Goal: Transaction & Acquisition: Book appointment/travel/reservation

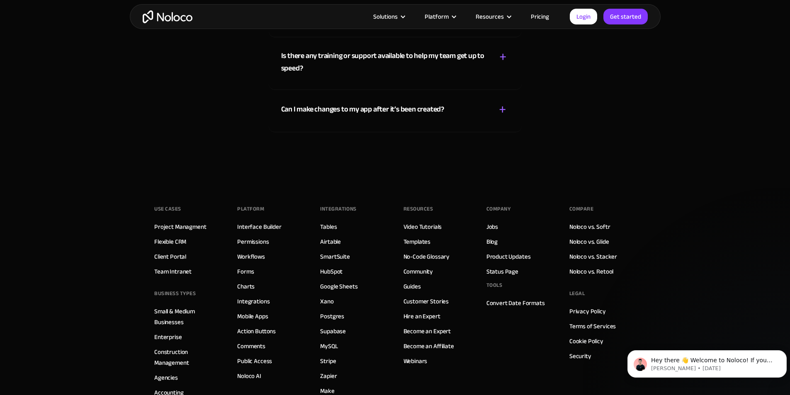
scroll to position [4722, 0]
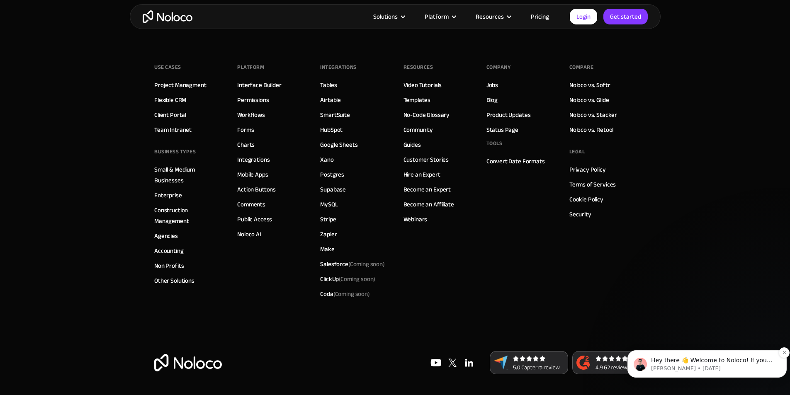
click at [741, 365] on p "[PERSON_NAME] • [DATE]" at bounding box center [713, 368] width 125 height 7
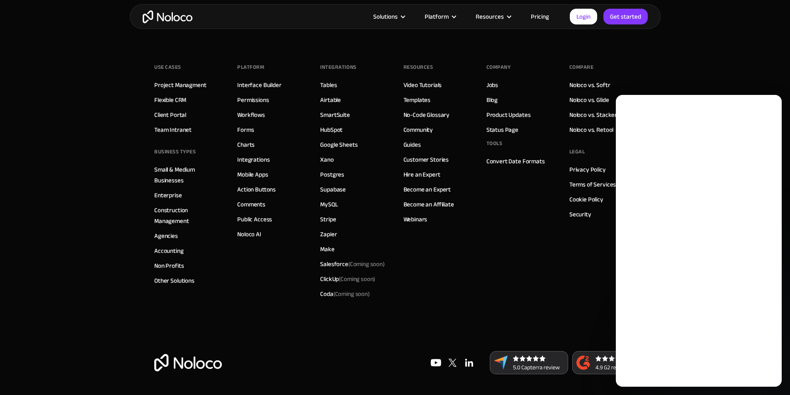
scroll to position [0, 0]
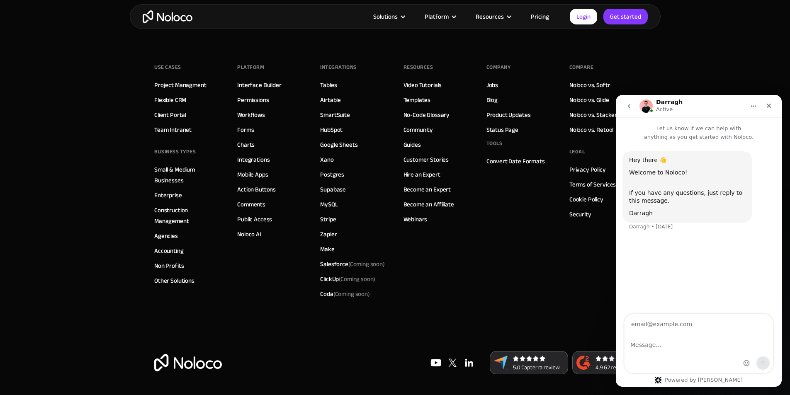
click at [698, 328] on input "Your email" at bounding box center [698, 324] width 138 height 21
type input "[EMAIL_ADDRESS][DOMAIN_NAME]"
click at [682, 348] on textarea "Message…" at bounding box center [698, 343] width 148 height 14
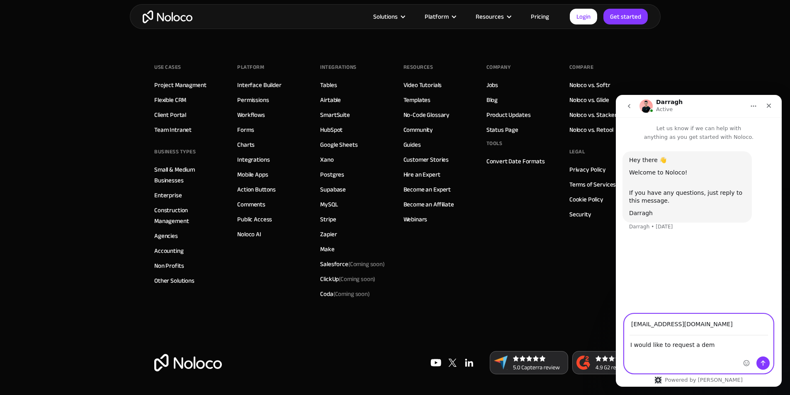
type textarea "I would like to request a demo"
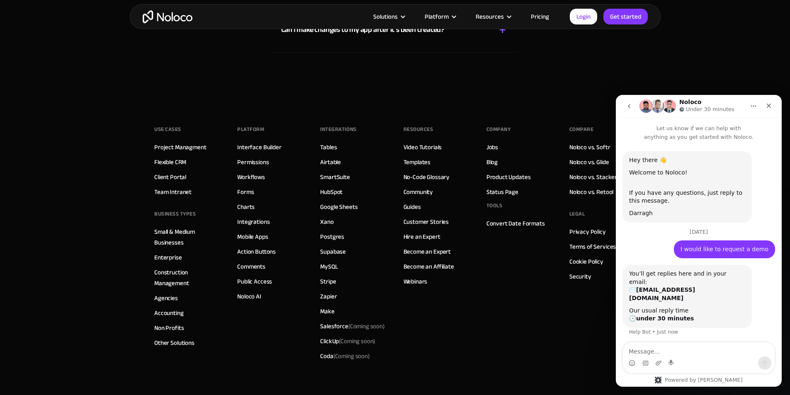
scroll to position [10, 0]
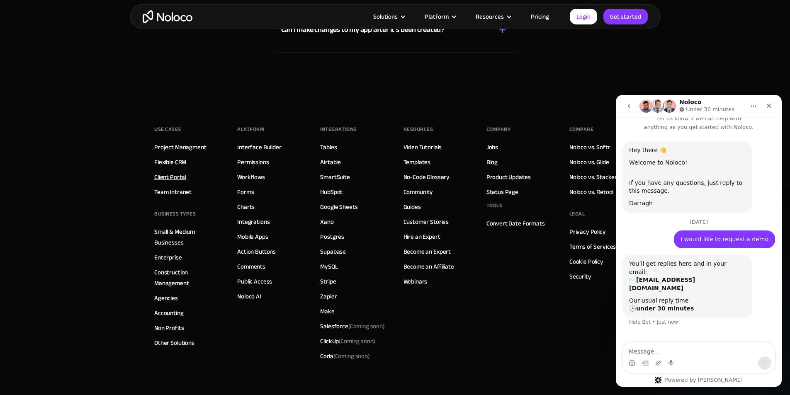
click at [175, 182] on link "Client Portal" at bounding box center [170, 177] width 32 height 11
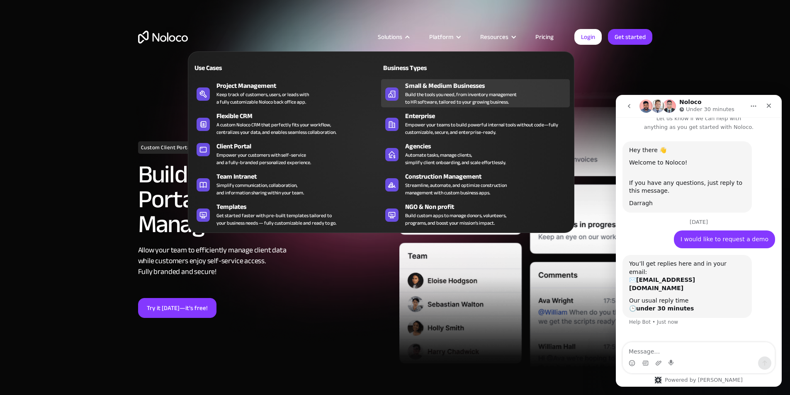
click at [435, 95] on div "Build the tools you need, from inventory management to HR software, tailored to…" at bounding box center [461, 98] width 112 height 15
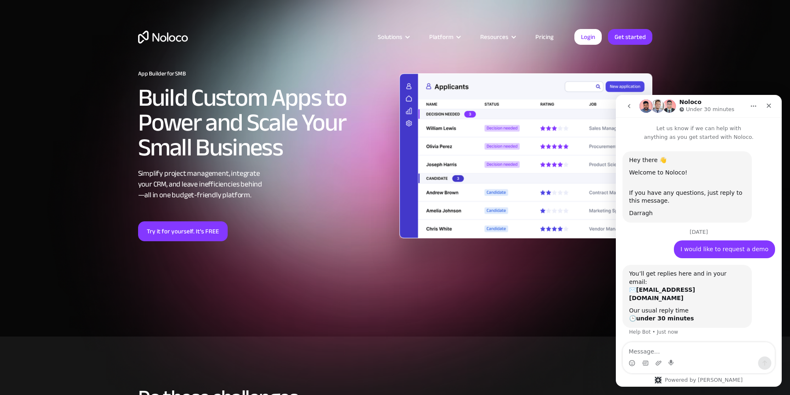
scroll to position [10, 0]
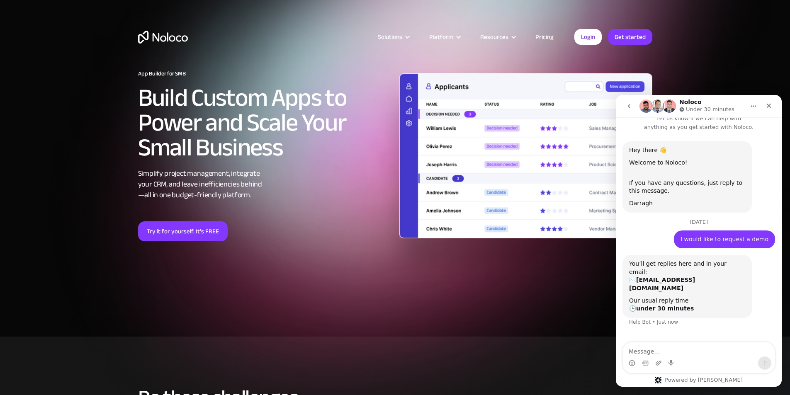
click at [154, 121] on h2 "Build Custom Apps to Power and Scale Your Small Business" at bounding box center [264, 122] width 253 height 75
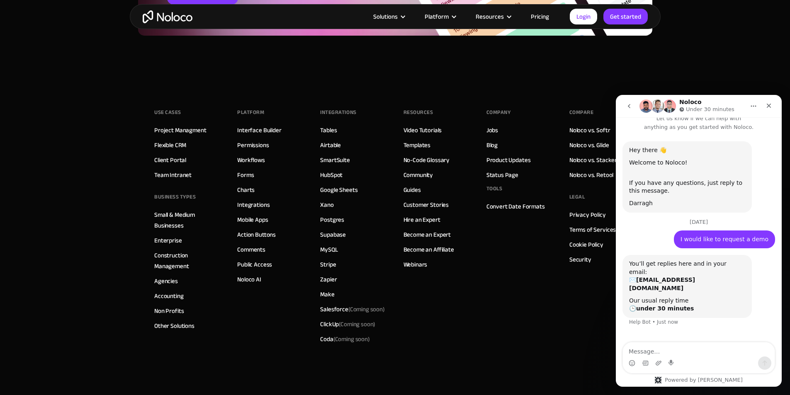
scroll to position [3970, 0]
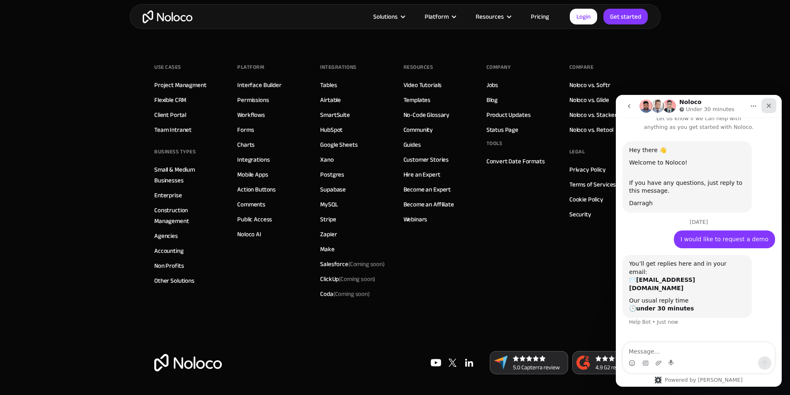
click at [772, 110] on div "Close" at bounding box center [768, 105] width 15 height 15
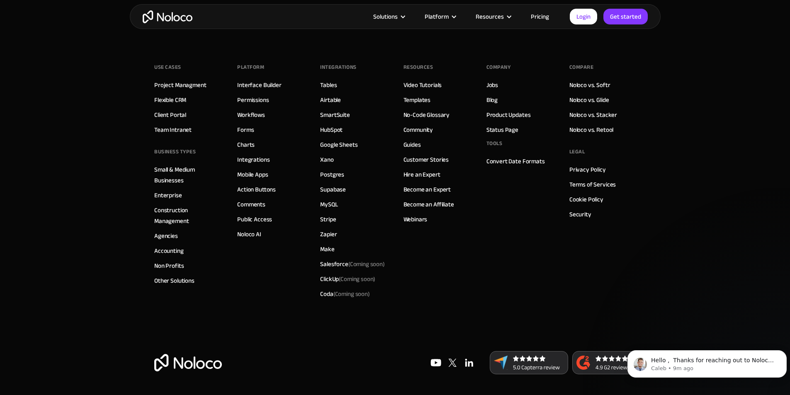
scroll to position [95, 0]
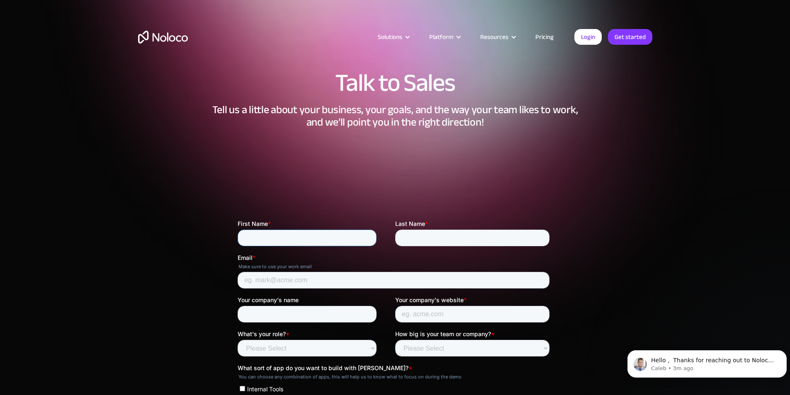
click at [276, 236] on input "First Name *" at bounding box center [306, 238] width 139 height 17
type input "Katya"
drag, startPoint x: 407, startPoint y: 240, endPoint x: 412, endPoint y: 245, distance: 7.0
click at [408, 239] on input "Last Name *" at bounding box center [472, 238] width 154 height 17
type input "Schwenk"
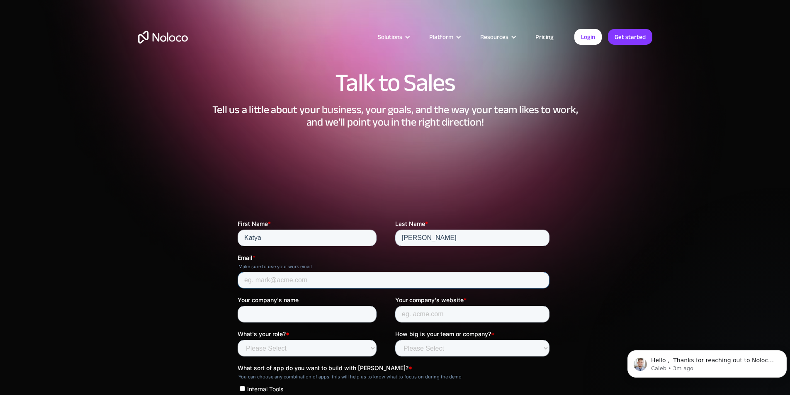
click at [305, 284] on input "Email *" at bounding box center [393, 280] width 312 height 17
type input "[EMAIL_ADDRESS][DOMAIN_NAME]"
click at [293, 316] on input "Your company's name" at bounding box center [306, 314] width 139 height 17
type input "Cleveland Research Company"
click at [318, 350] on select "Please Select Founder / CXO IT / Engineering Product / Project Management Finan…" at bounding box center [306, 348] width 139 height 17
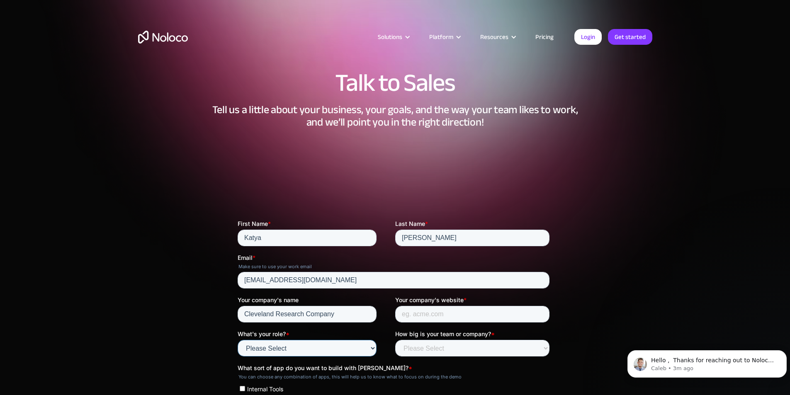
select select "Sales & Marketing"
click at [237, 340] on select "Please Select Founder / CXO IT / Engineering Product / Project Management Finan…" at bounding box center [306, 348] width 139 height 17
click at [446, 315] on input "Your company's website *" at bounding box center [472, 314] width 154 height 17
paste input "https://www.clevelandresearch.com/"
type input "https://www.clevelandresearch.com/"
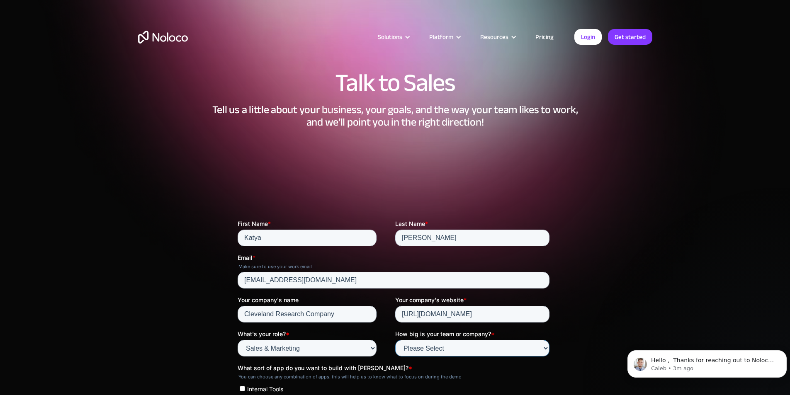
click at [439, 345] on select "Please Select Less than 10 10 - 25 25 - 50 50 - 100 More than 100" at bounding box center [472, 348] width 154 height 17
select select "More than 100"
click at [395, 340] on select "Please Select Less than 10 10 - 25 25 - 50 50 - 100 More than 100" at bounding box center [472, 348] width 154 height 17
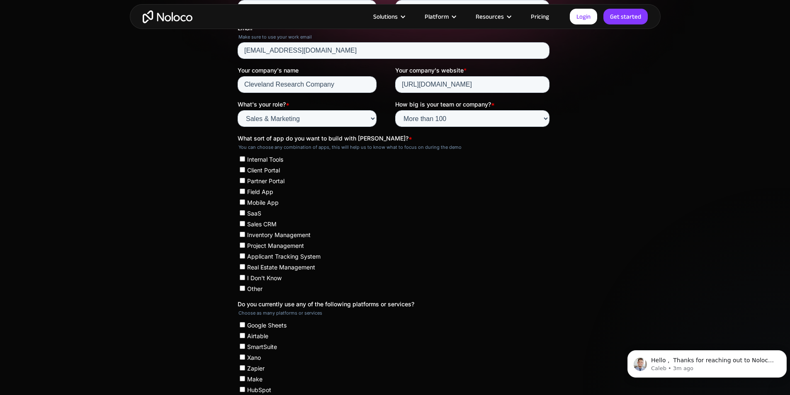
scroll to position [249, 0]
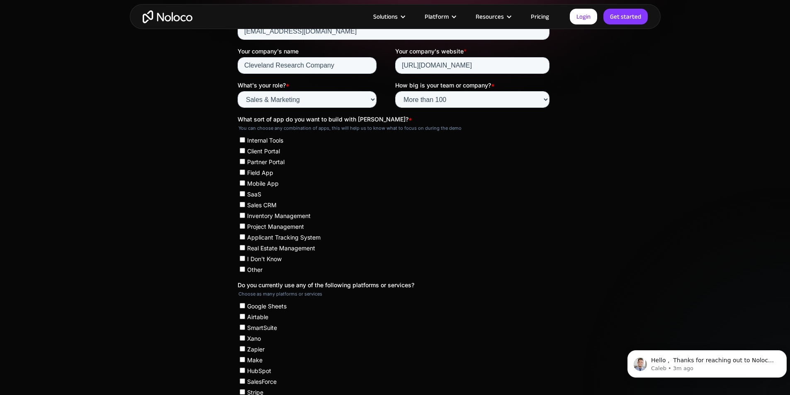
click at [255, 149] on span "Client Portal" at bounding box center [263, 151] width 33 height 7
click at [245, 149] on input "Client Portal" at bounding box center [241, 150] width 5 height 5
checkbox input "true"
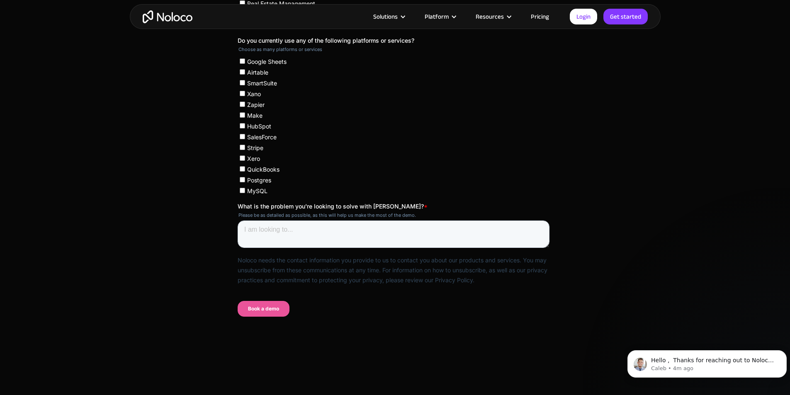
scroll to position [498, 0]
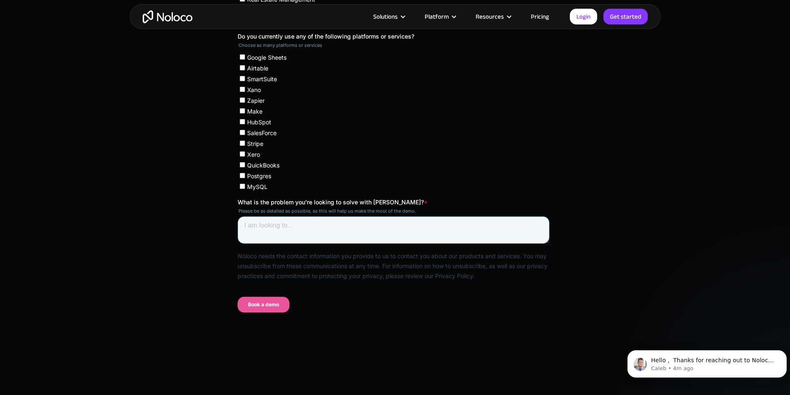
click at [298, 230] on textarea "What is the problem you're looking to solve with Noloco? *" at bounding box center [393, 229] width 312 height 27
click at [324, 237] on textarea "What is the problem you're looking to solve with Noloco? *" at bounding box center [393, 229] width 312 height 27
paste textarea "• We have different subscriptions we sell all with different capabilities. We c…"
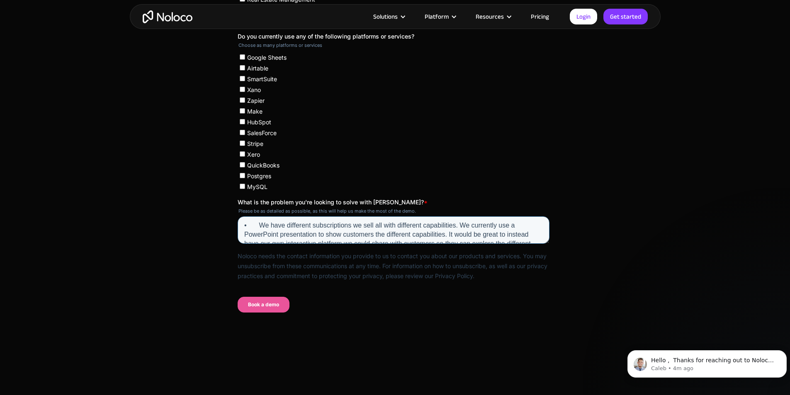
scroll to position [13, 0]
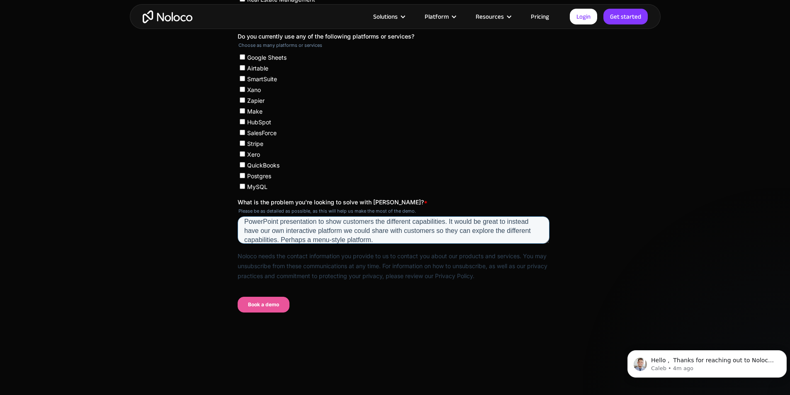
drag, startPoint x: 309, startPoint y: 223, endPoint x: 294, endPoint y: 212, distance: 19.0
click at [306, 201] on div "What is the problem you're looking to solve with Noloco? * Please be as detaile…" at bounding box center [394, 221] width 315 height 46
click at [267, 224] on textarea "• We have different subscriptions we sell all with different capabilities. We c…" at bounding box center [393, 229] width 312 height 27
click at [258, 221] on textarea "• We have different subscriptions we sell all with different capabilities. We c…" at bounding box center [393, 229] width 312 height 27
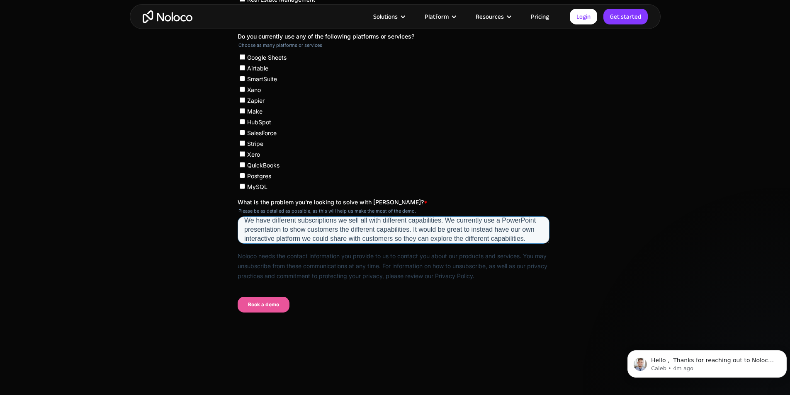
click at [359, 221] on textarea "We have different subscriptions we sell all with different capabilities. We cur…" at bounding box center [393, 229] width 312 height 27
click at [378, 236] on textarea "We have different subscriptions we sell our research through, all with differen…" at bounding box center [393, 229] width 312 height 27
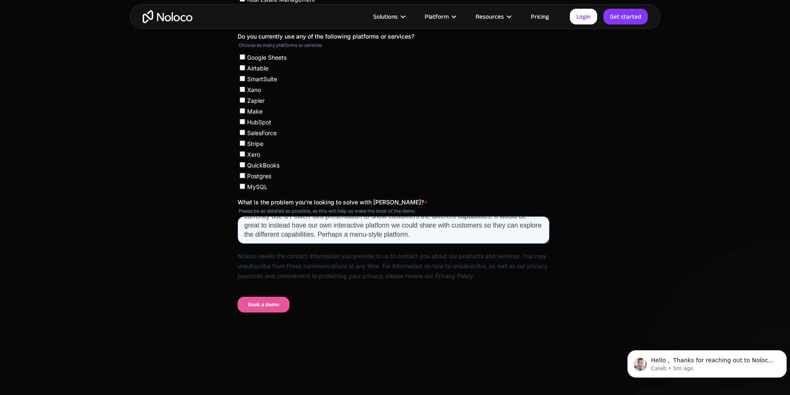
type textarea "We have different subscriptions we sell our research through, all with differen…"
click at [276, 306] on input "Book a demo" at bounding box center [263, 305] width 52 height 16
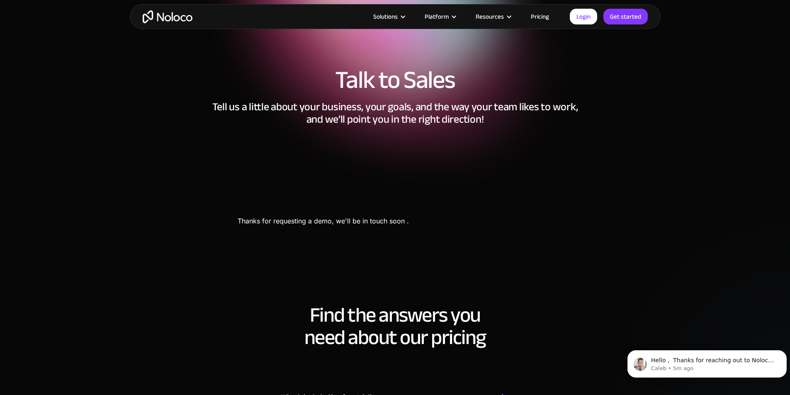
scroll to position [0, 0]
